Goal: Navigation & Orientation: Find specific page/section

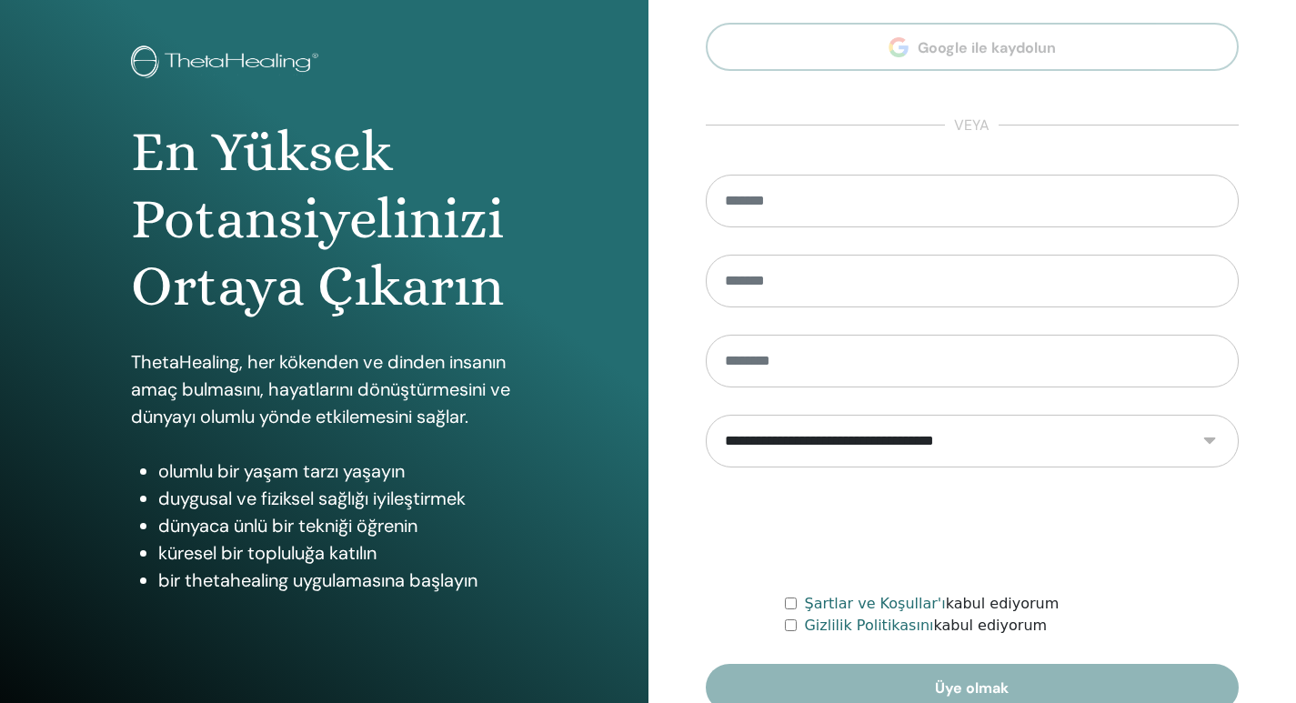
scroll to position [170, 0]
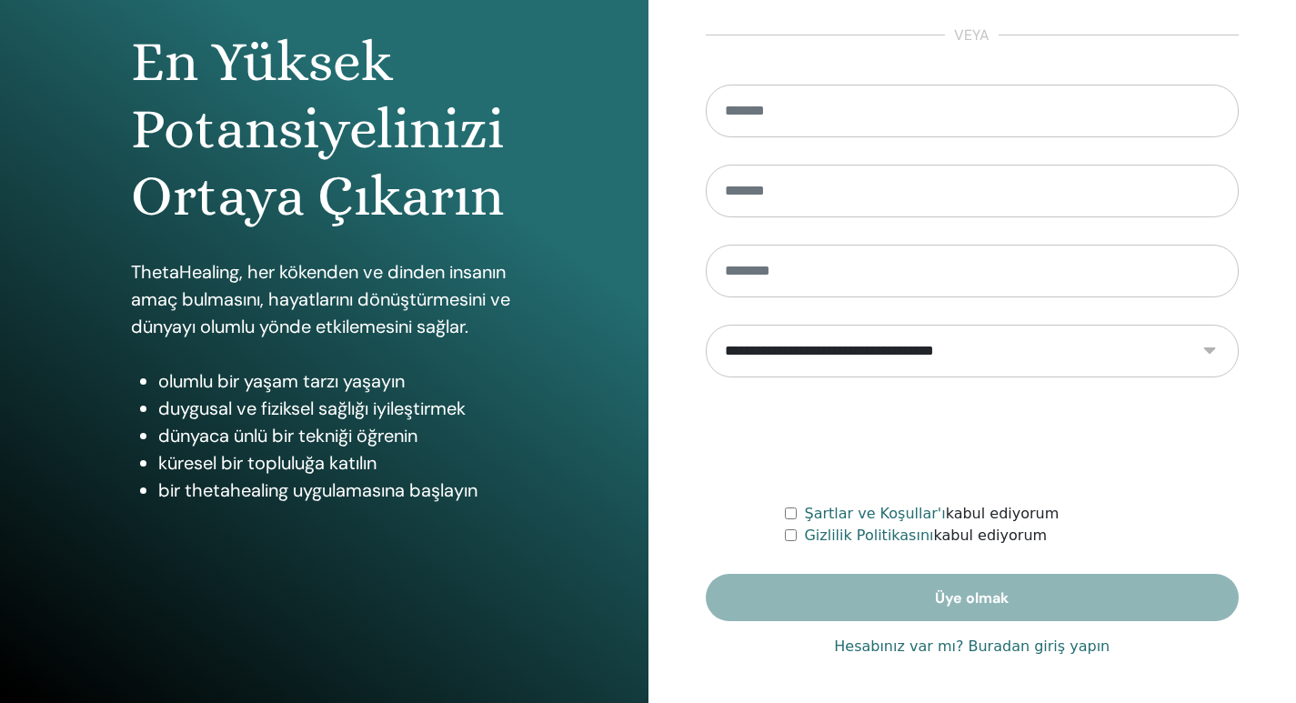
click at [928, 647] on font "Hesabınız var mı? Buradan giriş yapın" at bounding box center [972, 646] width 276 height 17
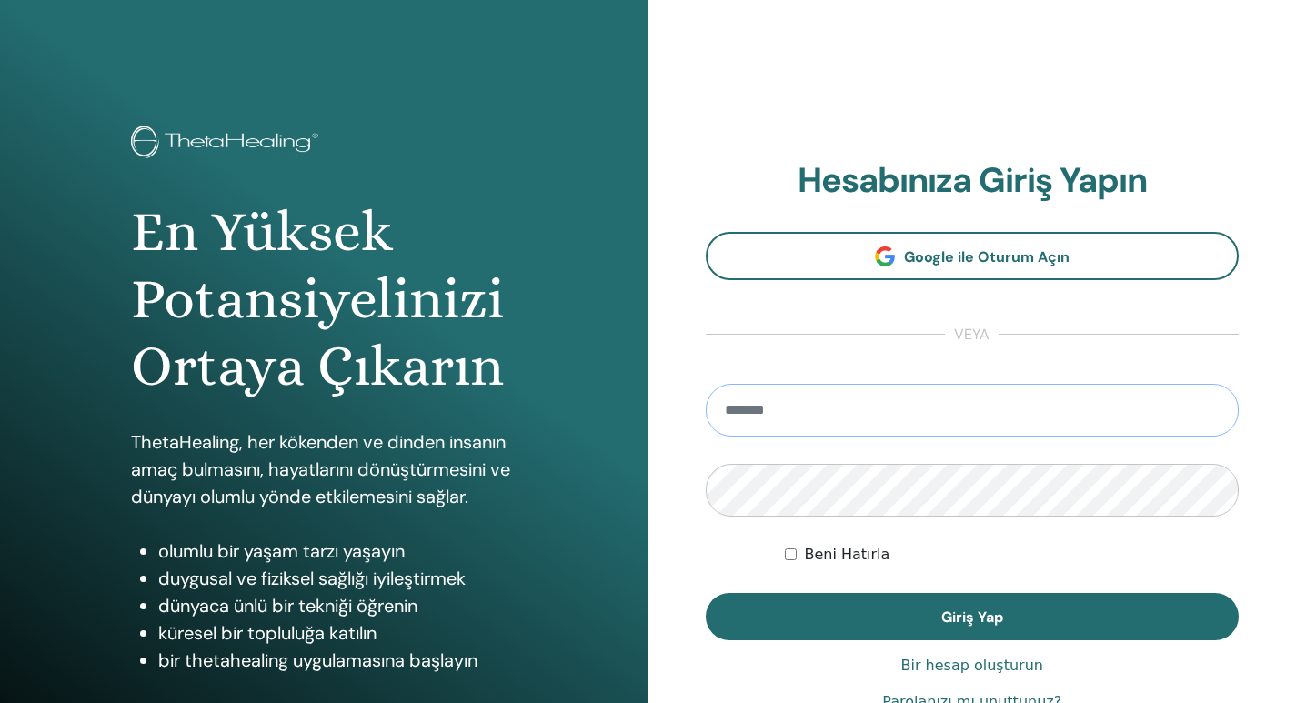
click at [850, 419] on input "email" at bounding box center [973, 410] width 534 height 53
type input "**********"
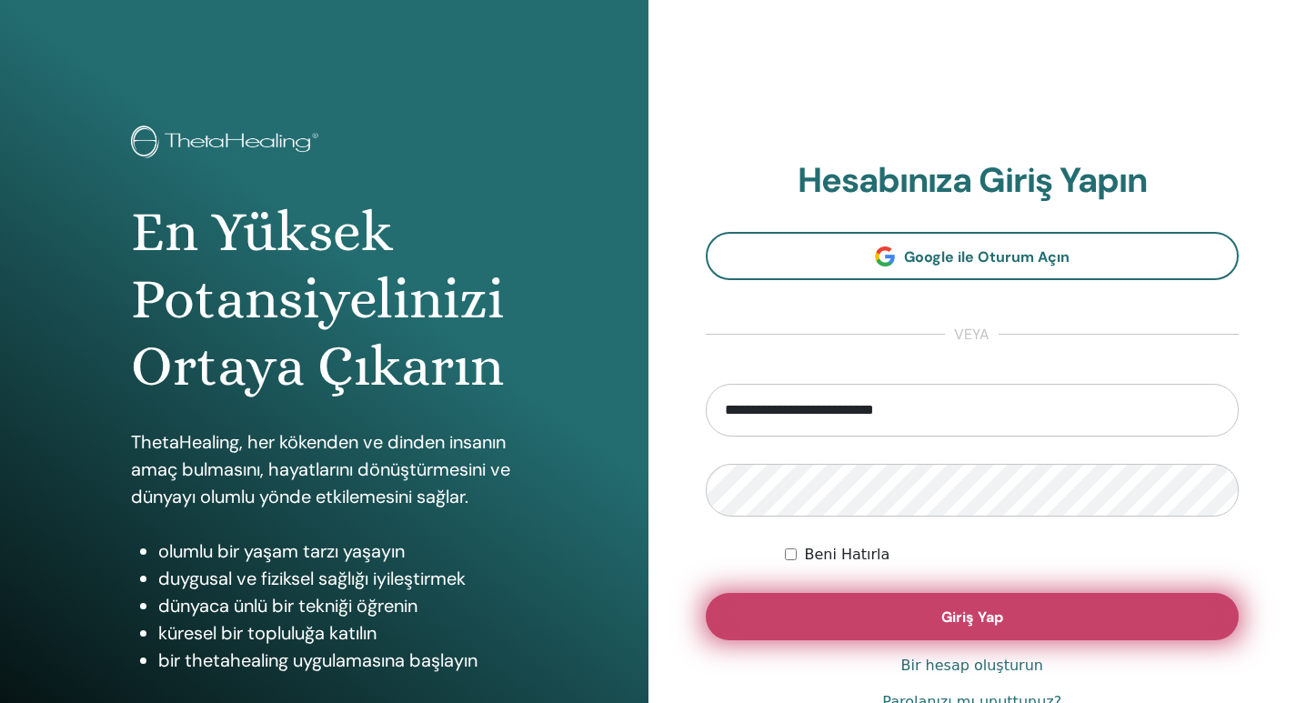
click at [1010, 620] on button "Giriş Yap" at bounding box center [973, 616] width 534 height 47
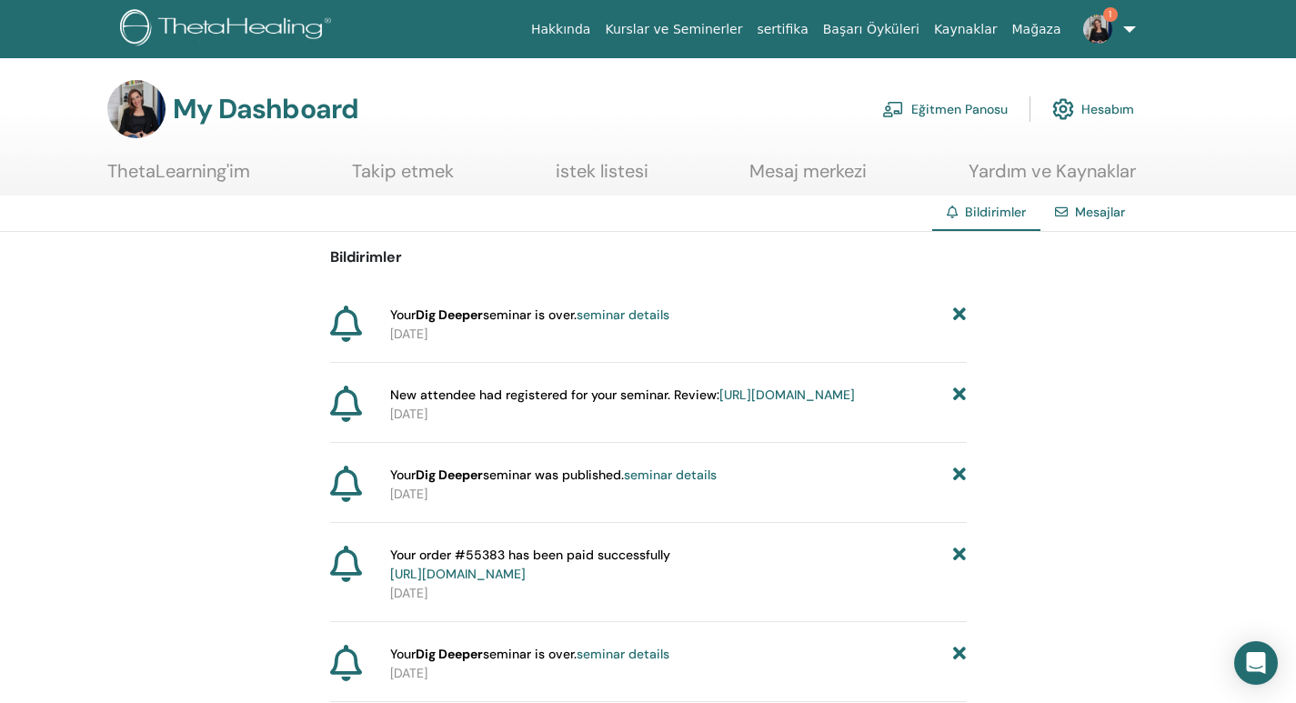
click at [722, 24] on link "Kurslar ve Seminerler" at bounding box center [674, 30] width 152 height 34
